Goal: Find specific page/section: Find specific page/section

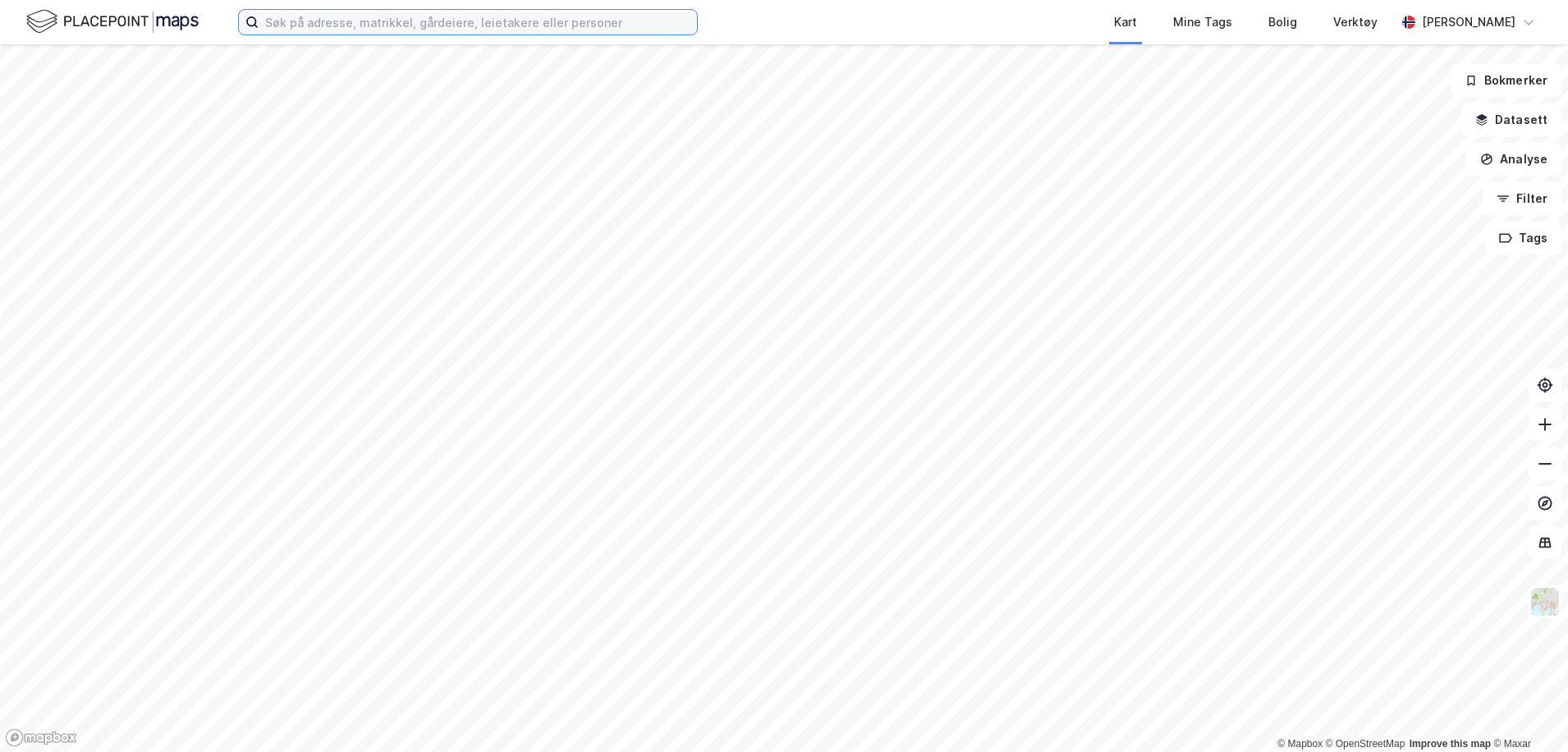
click at [392, 22] on input at bounding box center [477, 22] width 438 height 24
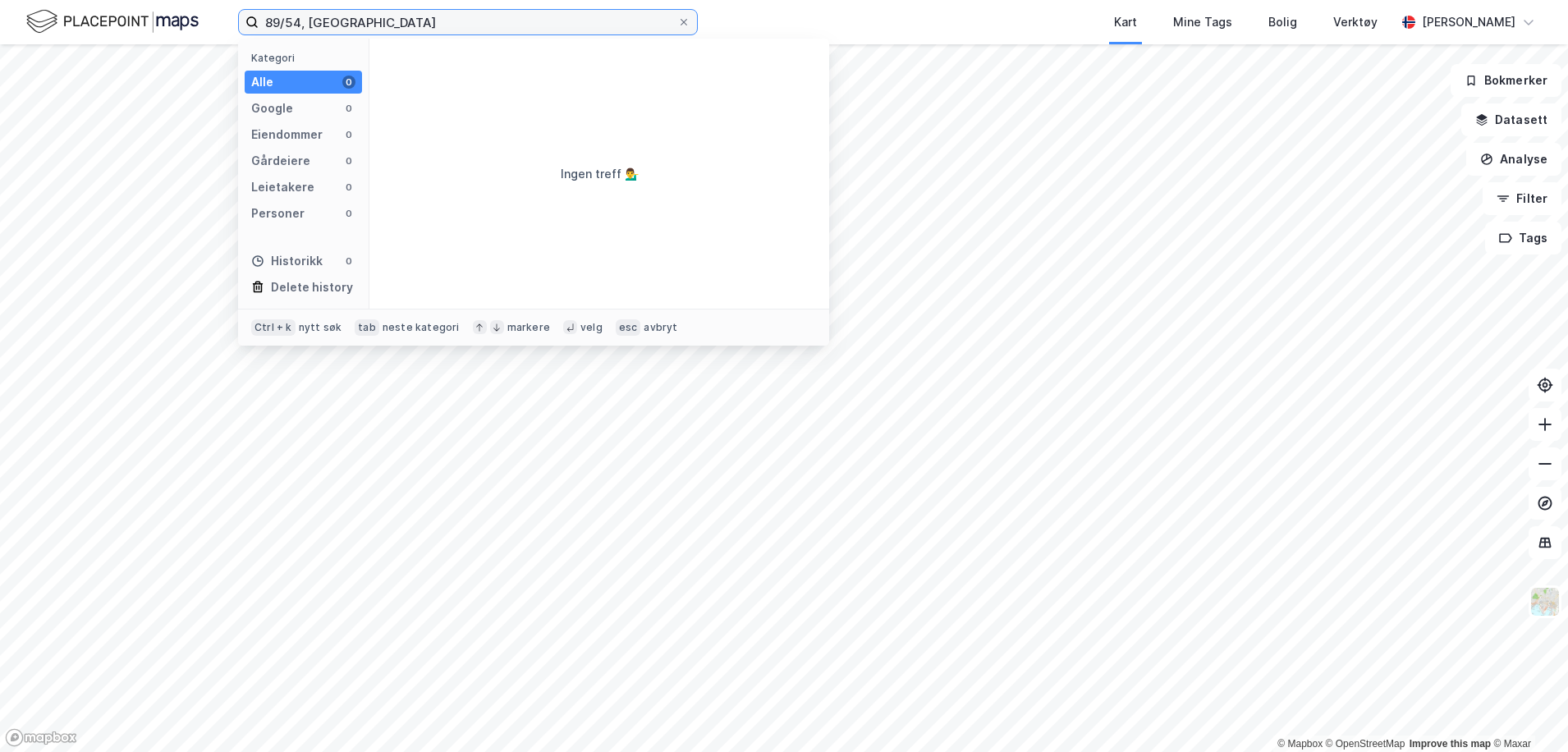
click at [409, 22] on input "89/54, [GEOGRAPHIC_DATA]" at bounding box center [468, 22] width 419 height 24
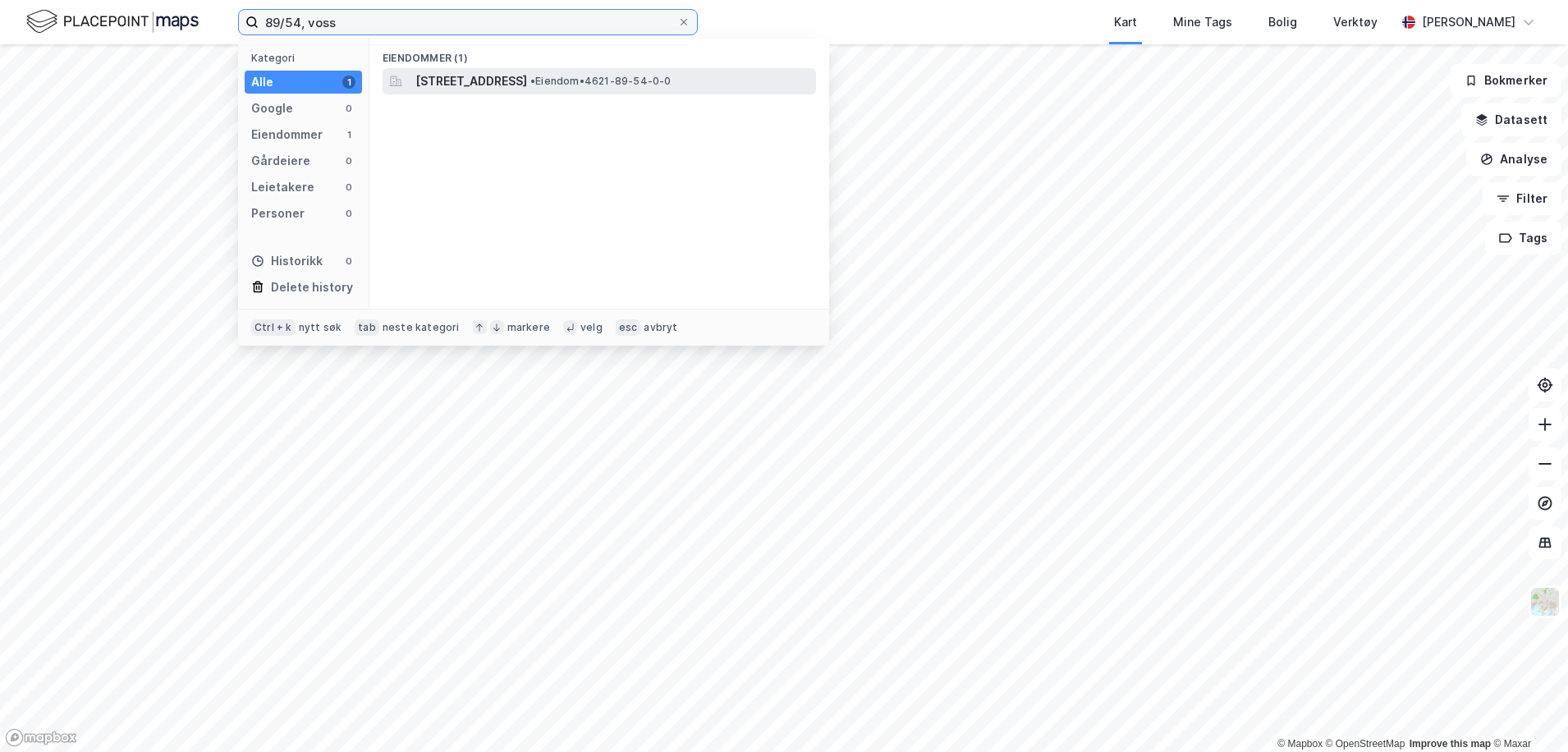
type input "89/54, voss"
click at [527, 78] on span "[STREET_ADDRESS]" at bounding box center [470, 81] width 112 height 20
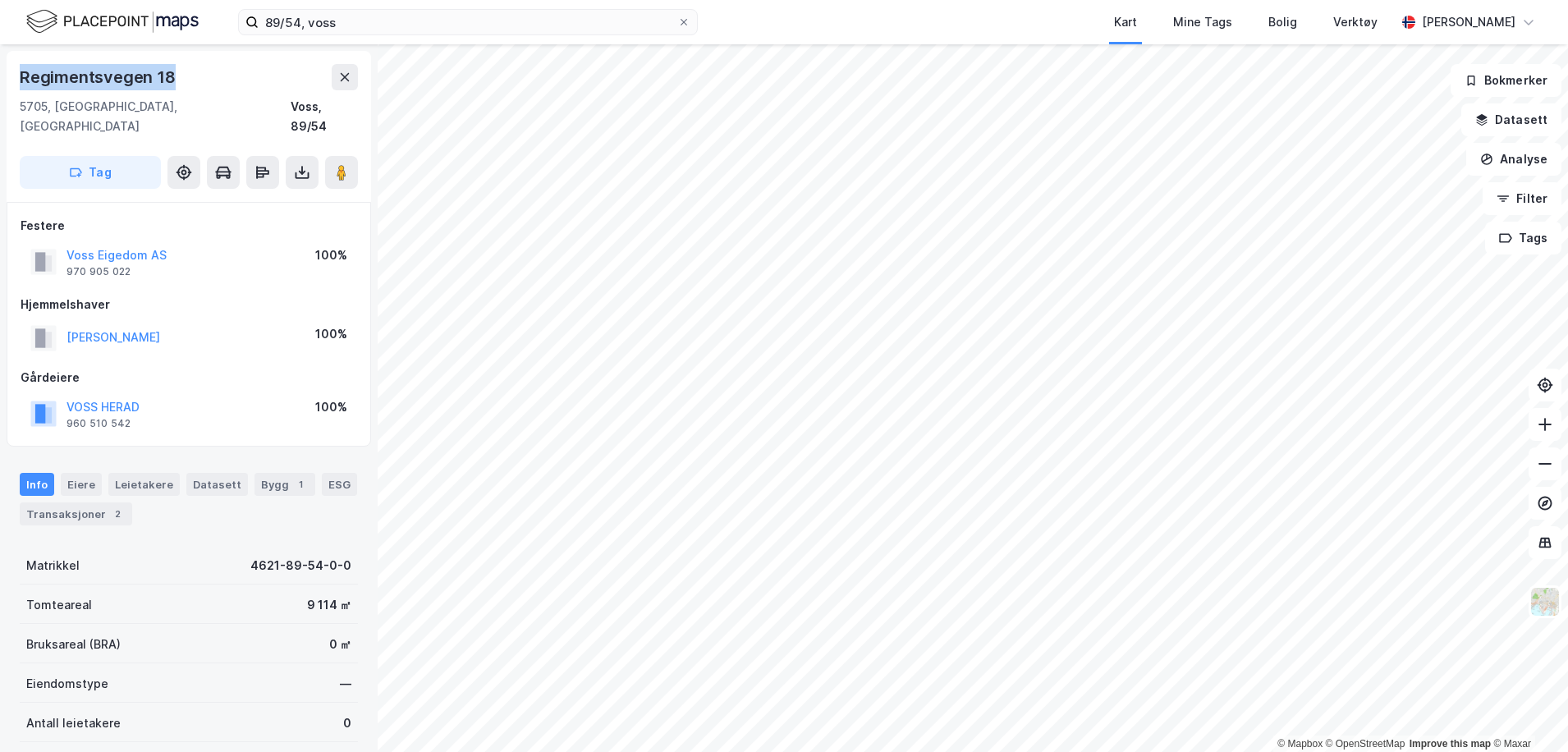
drag, startPoint x: 21, startPoint y: 73, endPoint x: 172, endPoint y: 63, distance: 151.3
click at [172, 63] on div "Regimentsvegen 18 5705, [GEOGRAPHIC_DATA], Vestland Voss, 89/54 Tag" at bounding box center [189, 126] width 364 height 151
copy div "Regimentsvegen 18"
